Goal: Task Accomplishment & Management: Manage account settings

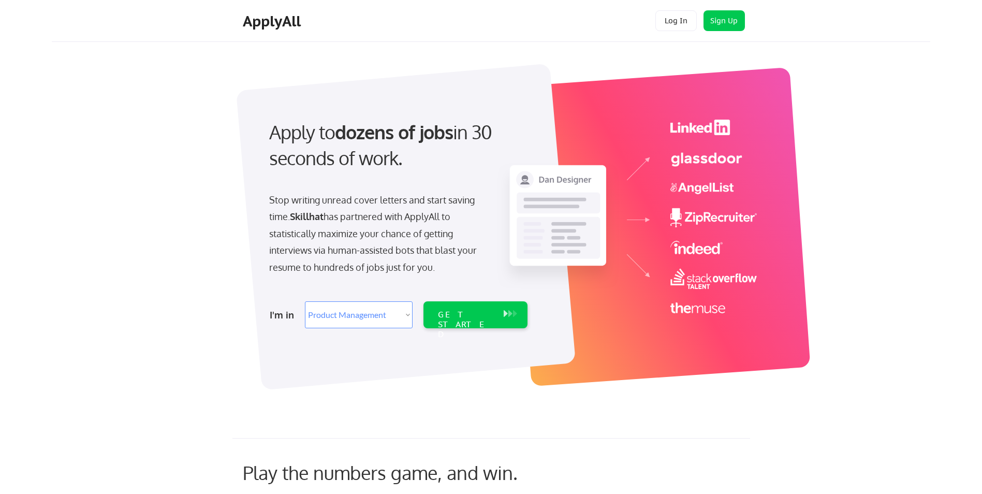
select select ""product""
click at [675, 25] on button "Log In" at bounding box center [675, 20] width 41 height 21
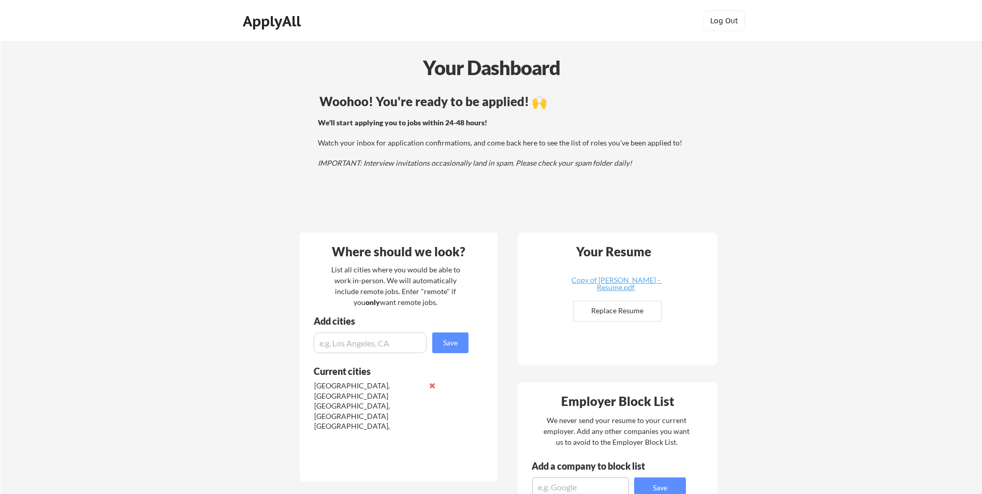
click at [367, 334] on input "input" at bounding box center [370, 342] width 113 height 21
type input "[GEOGRAPHIC_DATA] [GEOGRAPHIC_DATA]"
click at [439, 349] on button "Save" at bounding box center [450, 342] width 36 height 21
